Goal: Task Accomplishment & Management: Manage account settings

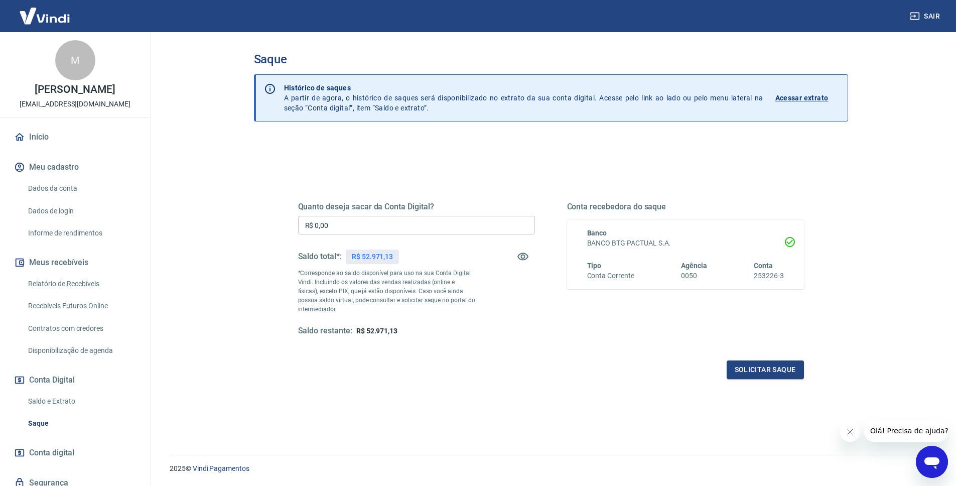
click at [404, 225] on input "R$ 0,00" at bounding box center [416, 225] width 237 height 19
type input "R$ 50.000,00"
click at [746, 366] on button "Solicitar saque" at bounding box center [765, 369] width 77 height 19
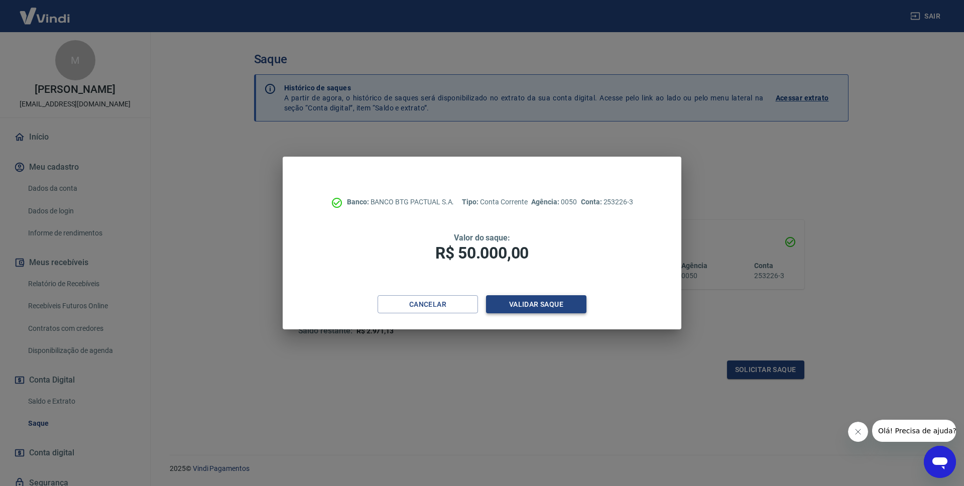
click at [533, 306] on button "Validar saque" at bounding box center [536, 304] width 100 height 19
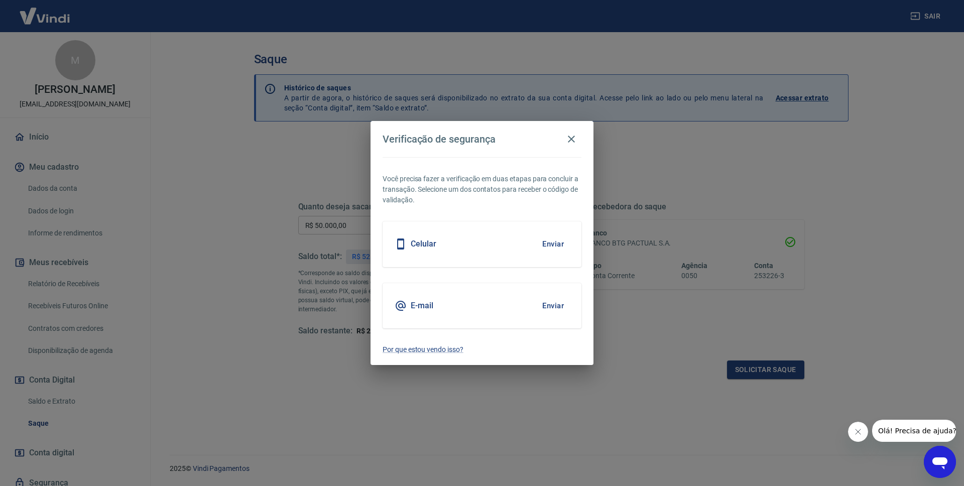
click at [556, 293] on div "E-mail Enviar" at bounding box center [482, 305] width 199 height 45
click at [556, 305] on button "Enviar" at bounding box center [553, 305] width 33 height 21
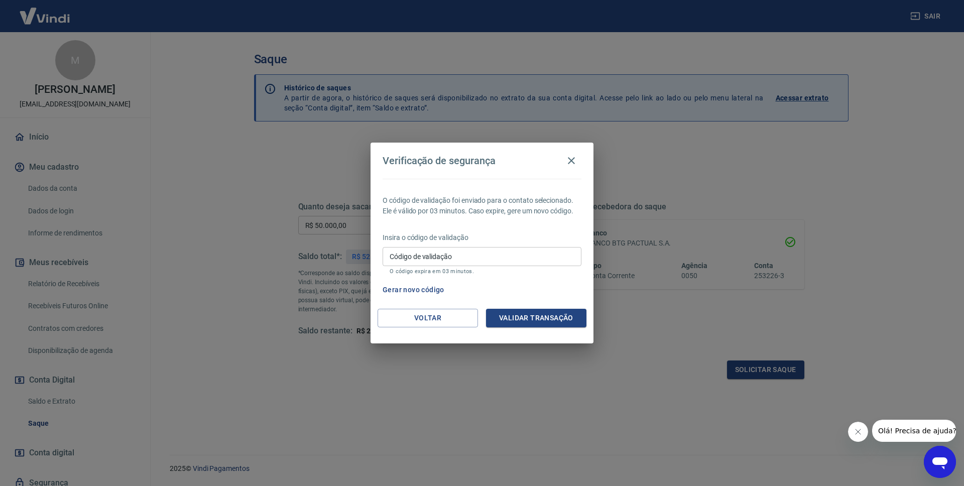
click at [486, 254] on input "Código de validação" at bounding box center [482, 256] width 199 height 19
click at [484, 252] on input "Código de validação" at bounding box center [482, 256] width 199 height 19
paste input "103354"
type input "103354"
click at [510, 312] on button "Validar transação" at bounding box center [536, 318] width 100 height 19
